Goal: Task Accomplishment & Management: Use online tool/utility

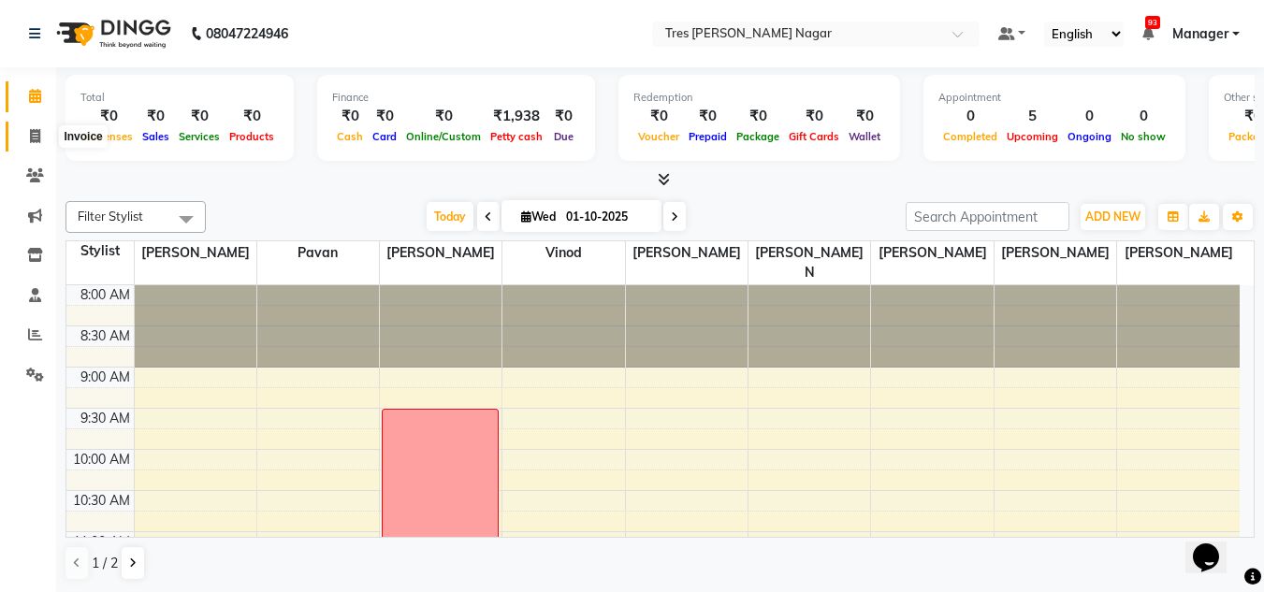
drag, startPoint x: 22, startPoint y: 141, endPoint x: 82, endPoint y: 129, distance: 62.0
click at [22, 141] on span at bounding box center [35, 137] width 33 height 22
click at [30, 141] on icon at bounding box center [35, 136] width 10 height 14
select select "service"
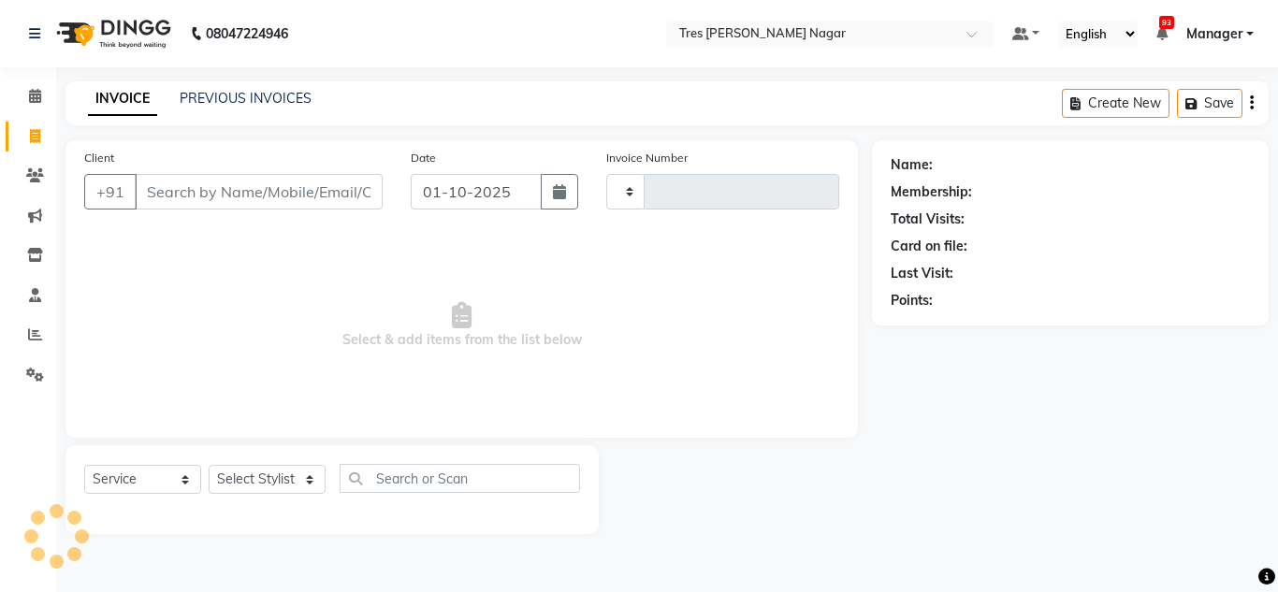
type input "1286"
select select "8052"
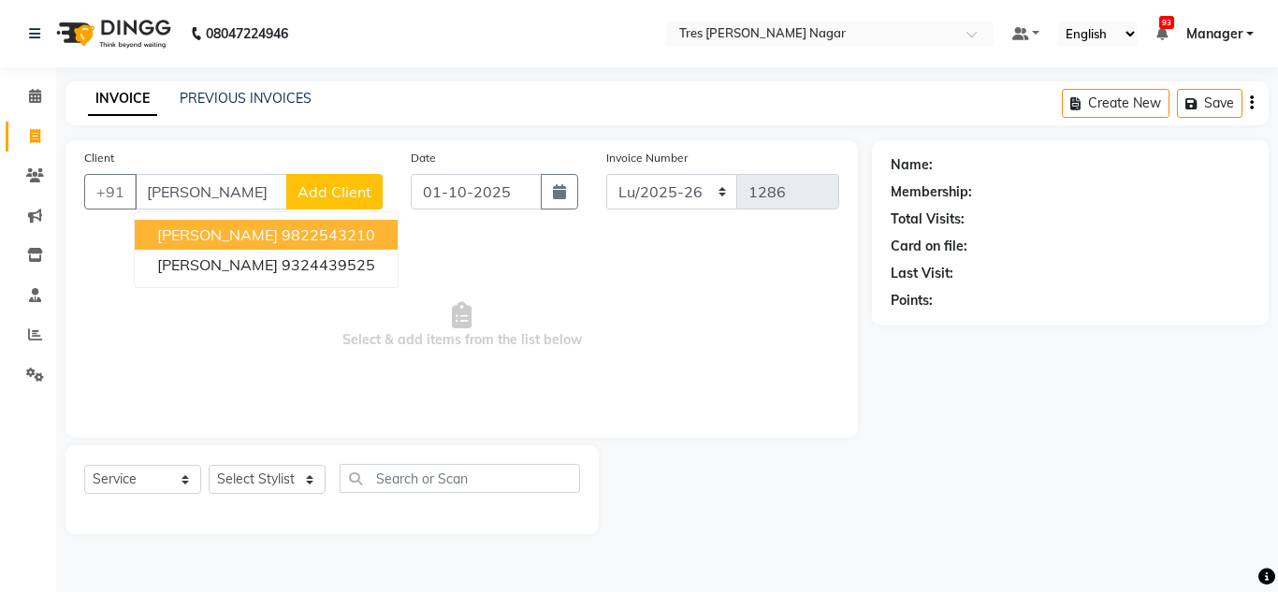
click at [282, 238] on ngb-highlight "9822543210" at bounding box center [329, 235] width 94 height 19
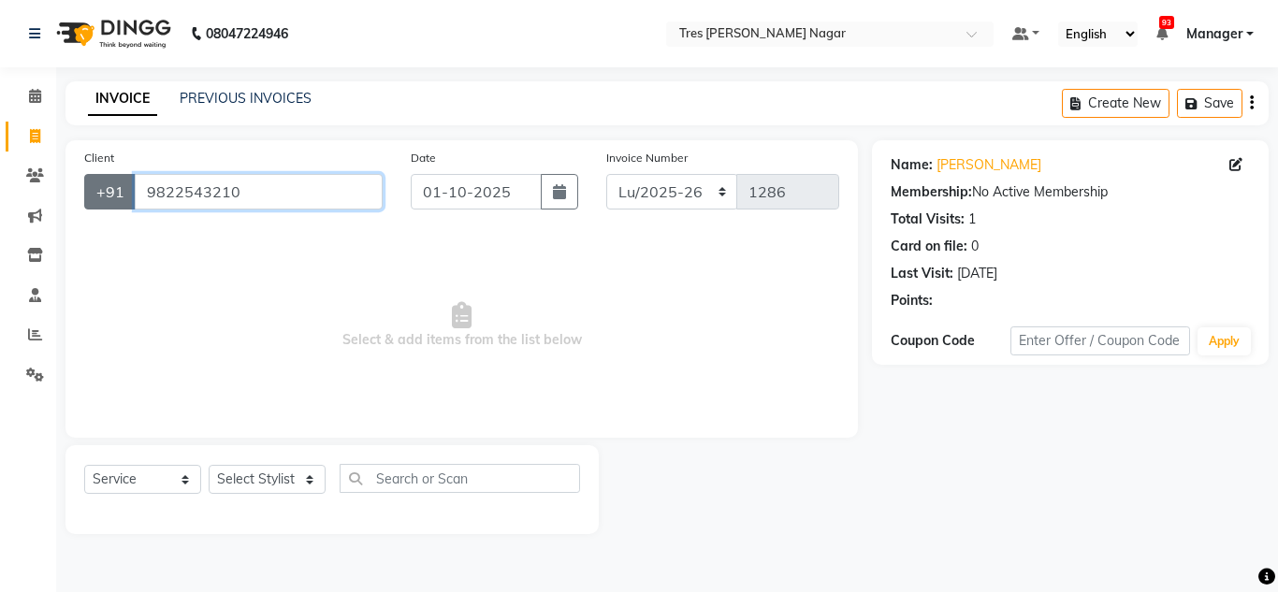
drag, startPoint x: 251, startPoint y: 190, endPoint x: 101, endPoint y: 180, distance: 150.1
click at [101, 180] on div "[PHONE_NUMBER]" at bounding box center [233, 192] width 298 height 36
click at [278, 181] on input "9822543210" at bounding box center [259, 192] width 248 height 36
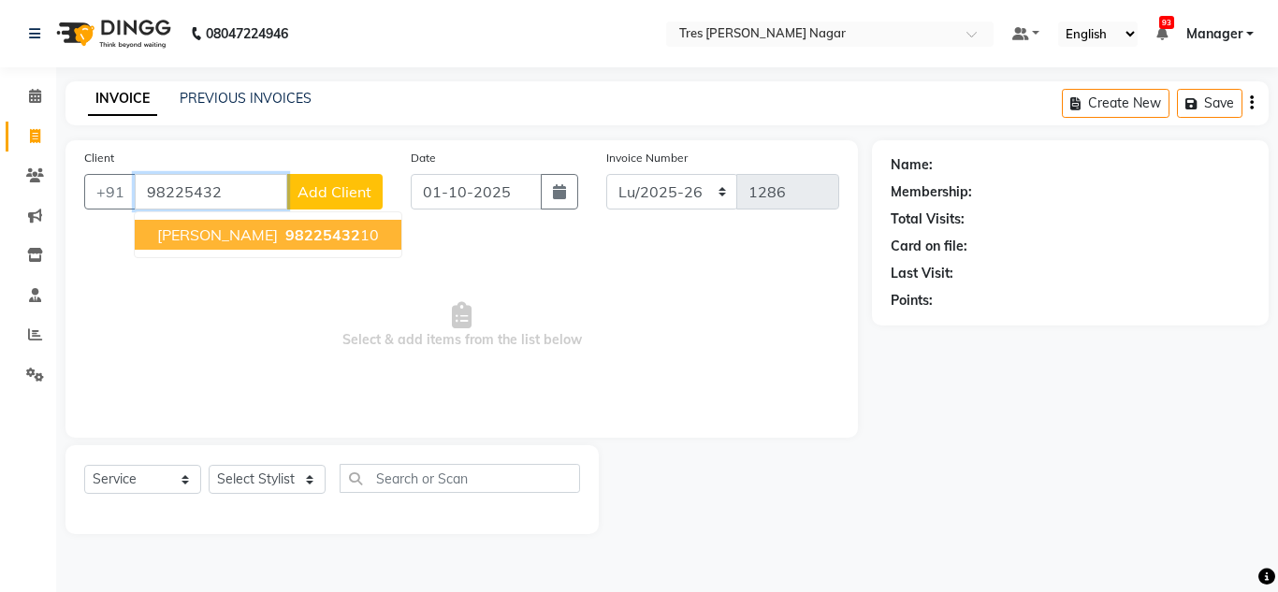
click at [285, 237] on span "98225432" at bounding box center [322, 235] width 75 height 19
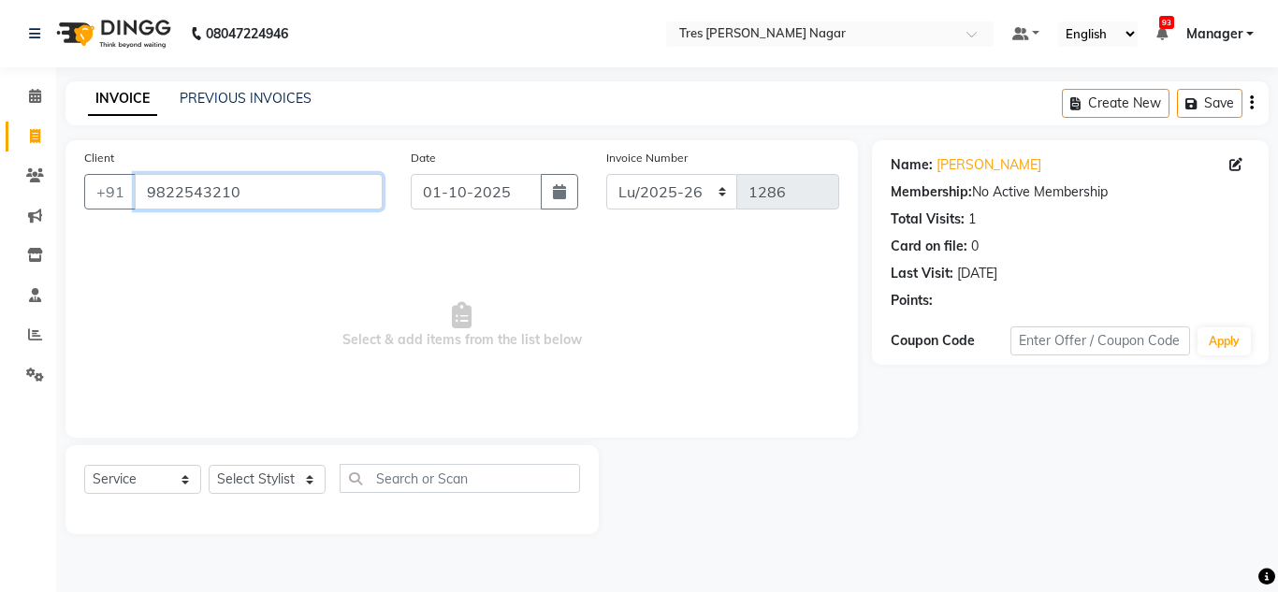
click at [263, 186] on input "9822543210" at bounding box center [259, 192] width 248 height 36
click at [355, 194] on input "9822543210" at bounding box center [259, 192] width 248 height 36
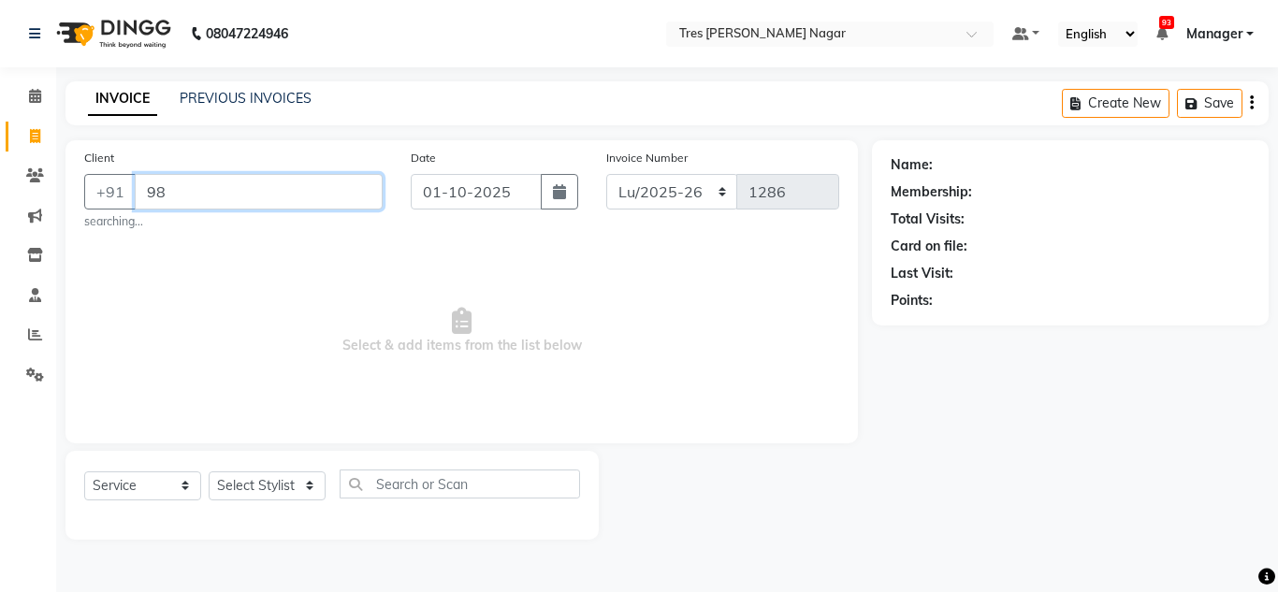
type input "9"
type input "t"
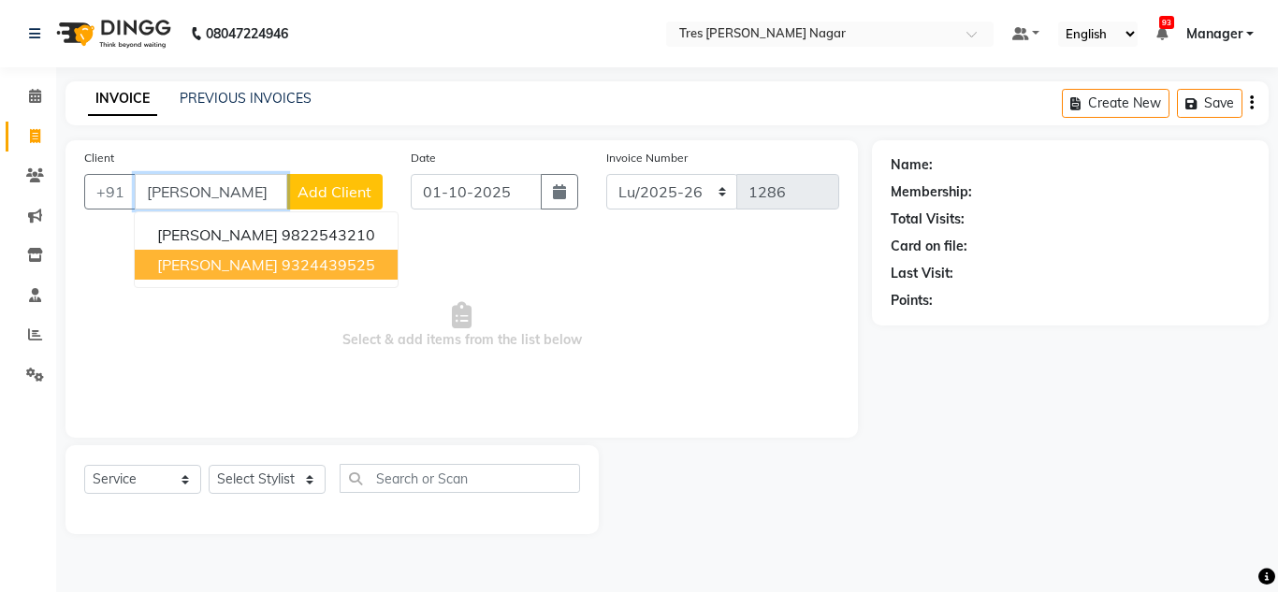
click at [327, 261] on ngb-highlight "9324439525" at bounding box center [329, 264] width 94 height 19
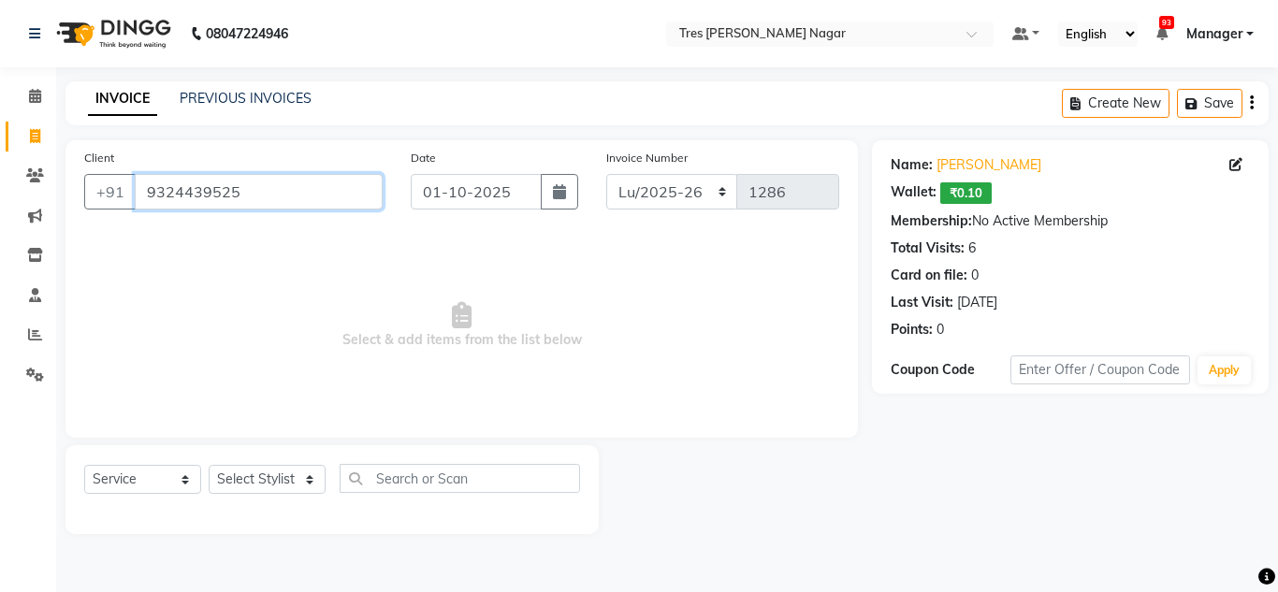
click at [276, 179] on input "9324439525" at bounding box center [259, 192] width 248 height 36
paste input "9822543210"
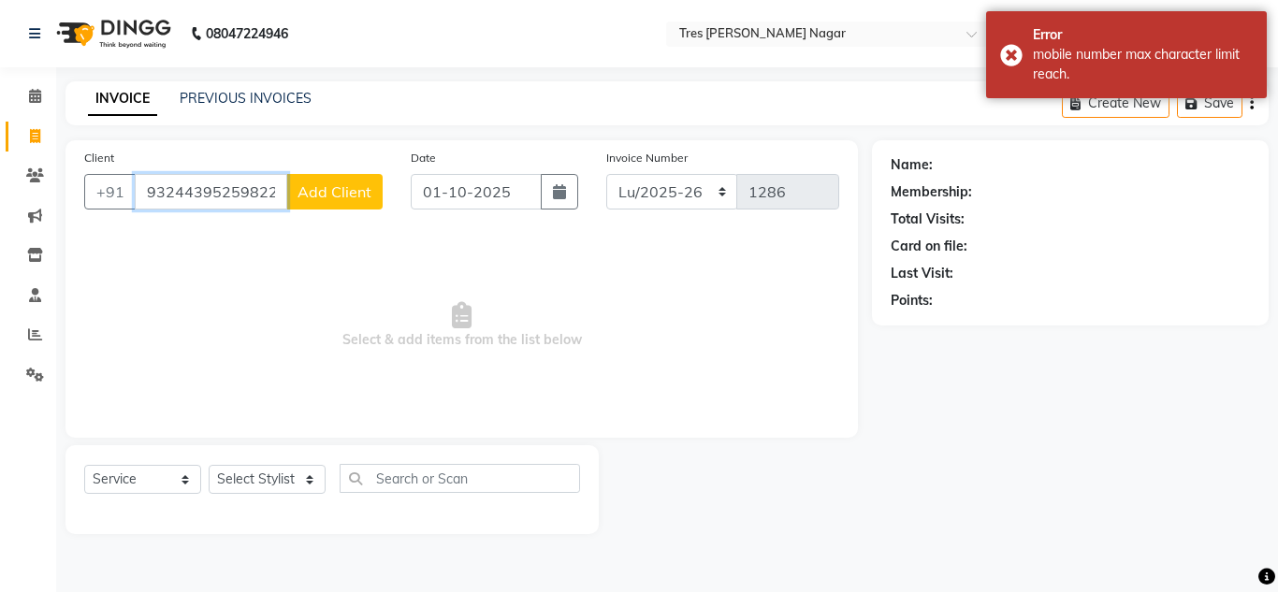
click at [271, 192] on input "93244395259822543210" at bounding box center [211, 192] width 153 height 36
click at [280, 192] on input "93244395259822543210" at bounding box center [211, 192] width 153 height 36
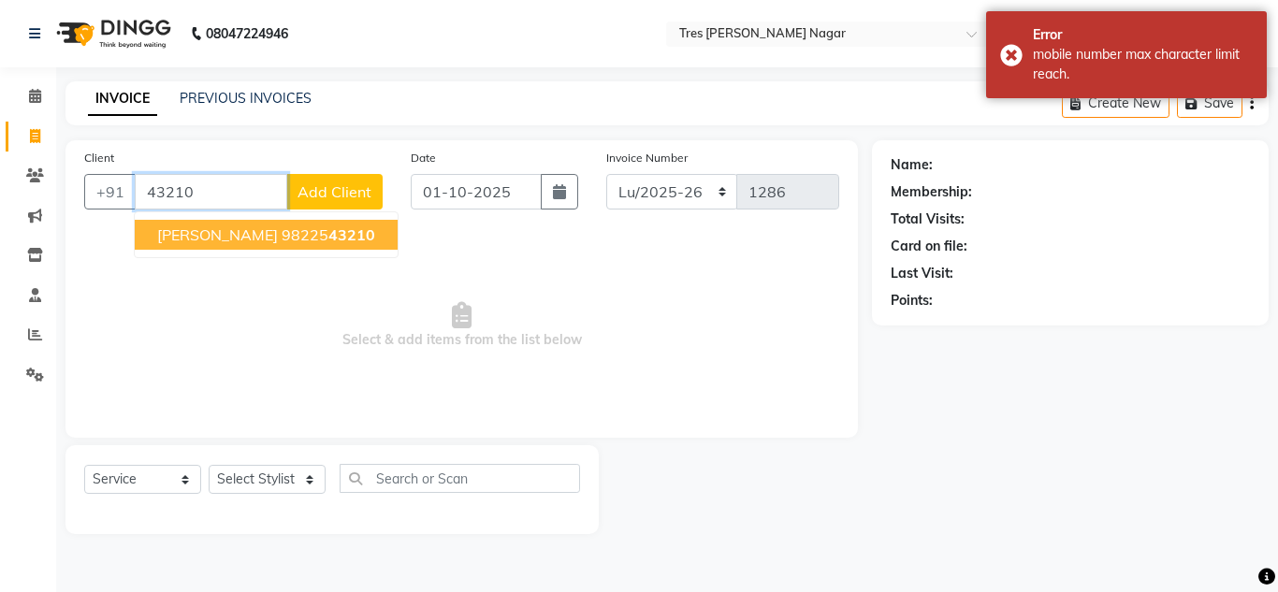
click at [280, 192] on input "43210" at bounding box center [211, 192] width 153 height 36
type input "4"
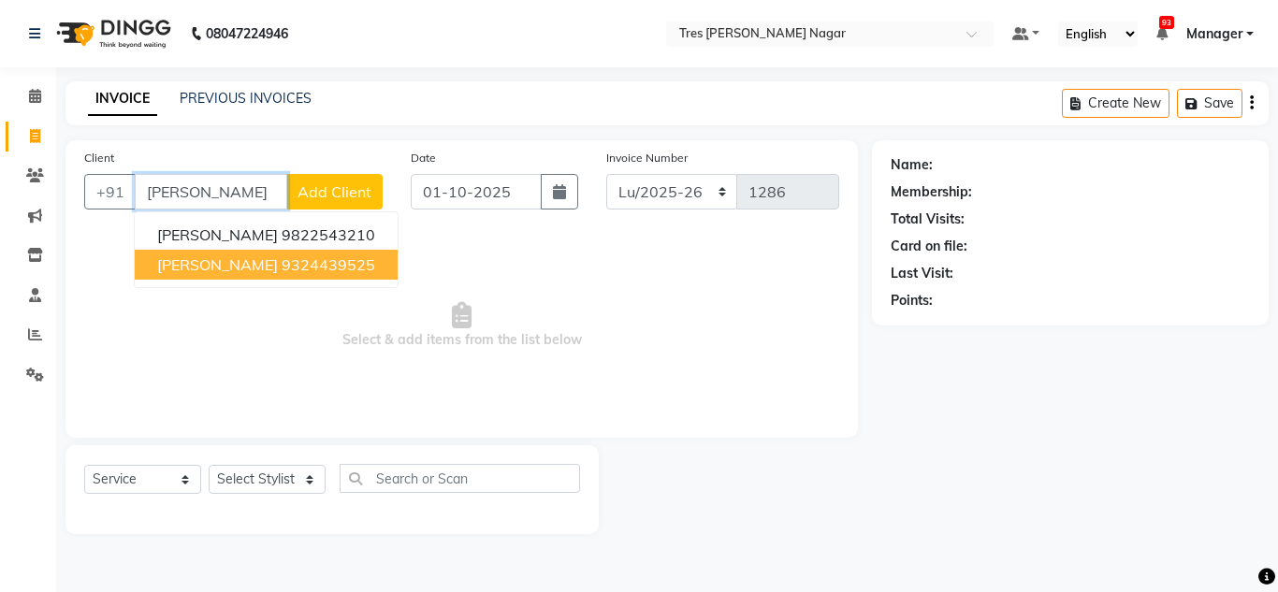
click at [282, 266] on ngb-highlight "9324439525" at bounding box center [329, 264] width 94 height 19
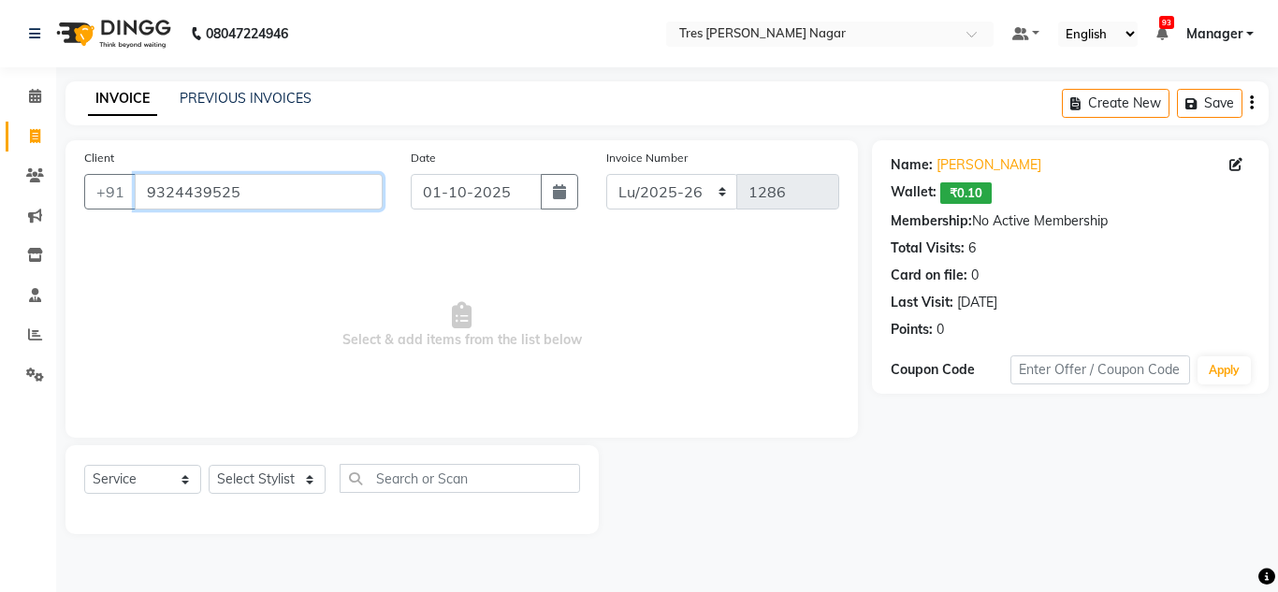
drag, startPoint x: 284, startPoint y: 184, endPoint x: 138, endPoint y: 175, distance: 146.3
click at [138, 175] on input "9324439525" at bounding box center [259, 192] width 248 height 36
click at [265, 205] on input "9324439525" at bounding box center [259, 192] width 248 height 36
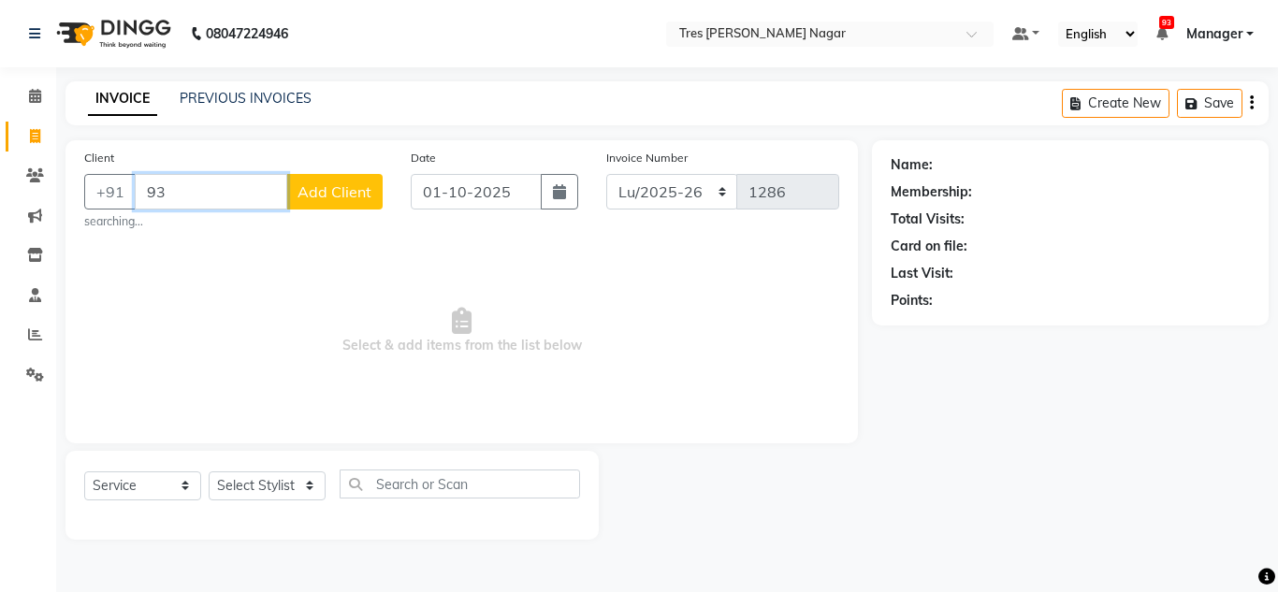
type input "9"
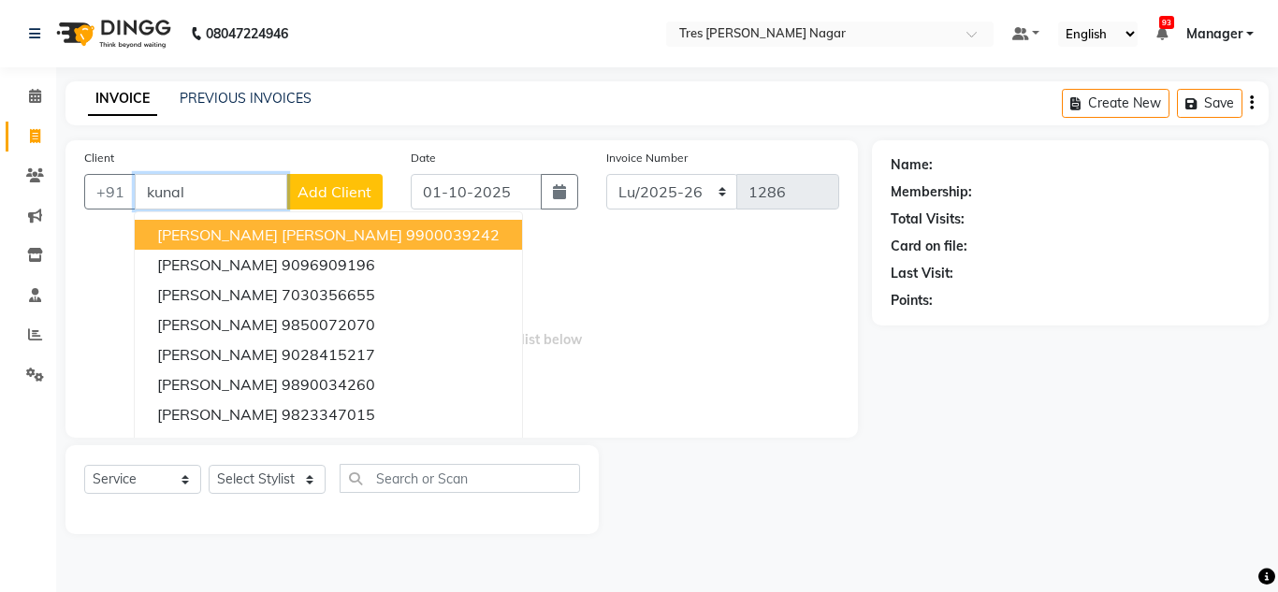
click at [213, 197] on input "kunal" at bounding box center [211, 192] width 153 height 36
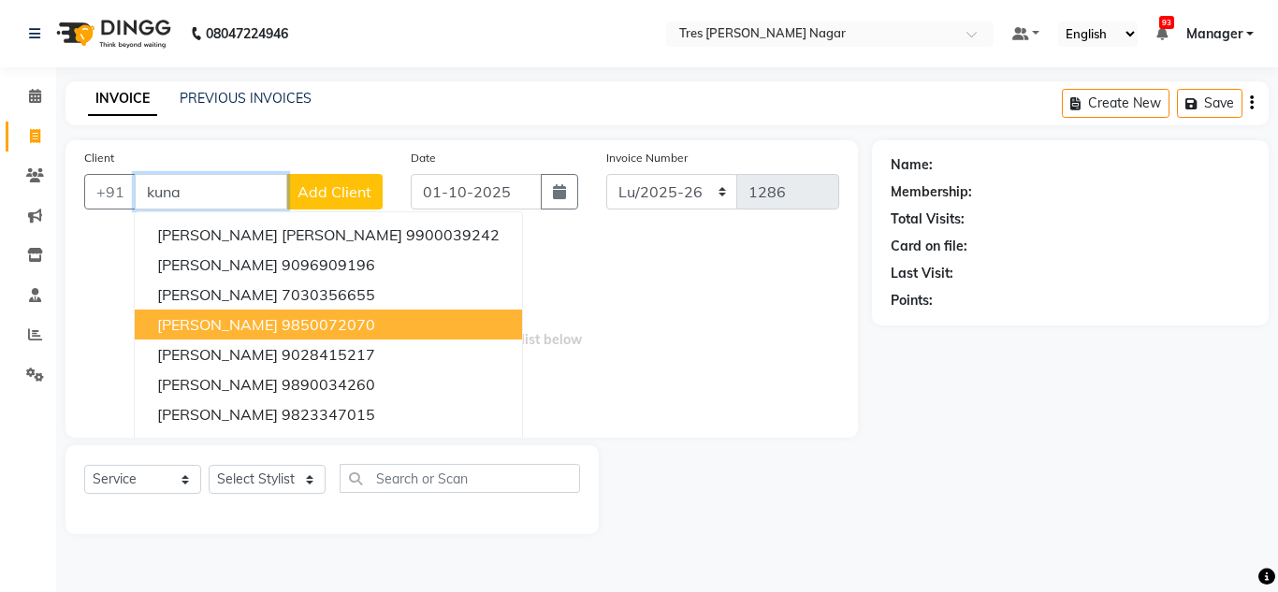
click at [341, 330] on button "[PERSON_NAME] 9850072070" at bounding box center [328, 325] width 387 height 30
type input "9850072070"
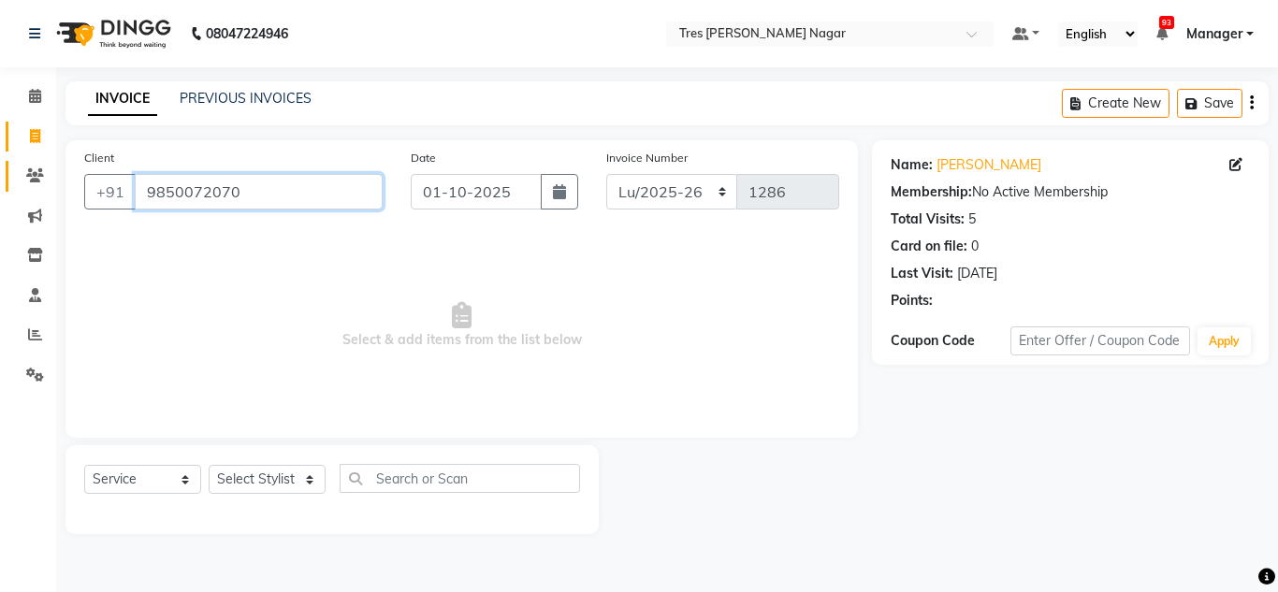
drag, startPoint x: 259, startPoint y: 197, endPoint x: 9, endPoint y: 167, distance: 251.7
click at [9, 167] on app-home "08047224946 Select Location × Tres [PERSON_NAME] Nagar Default Panel My Panel E…" at bounding box center [639, 281] width 1278 height 562
